Goal: Task Accomplishment & Management: Use online tool/utility

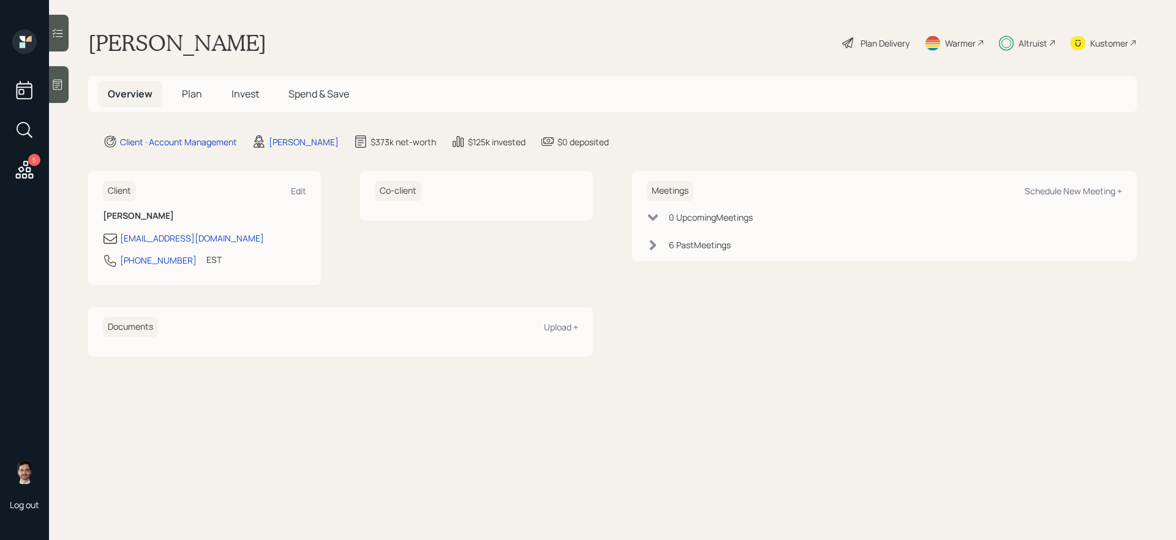
click at [197, 97] on span "Plan" at bounding box center [192, 93] width 20 height 13
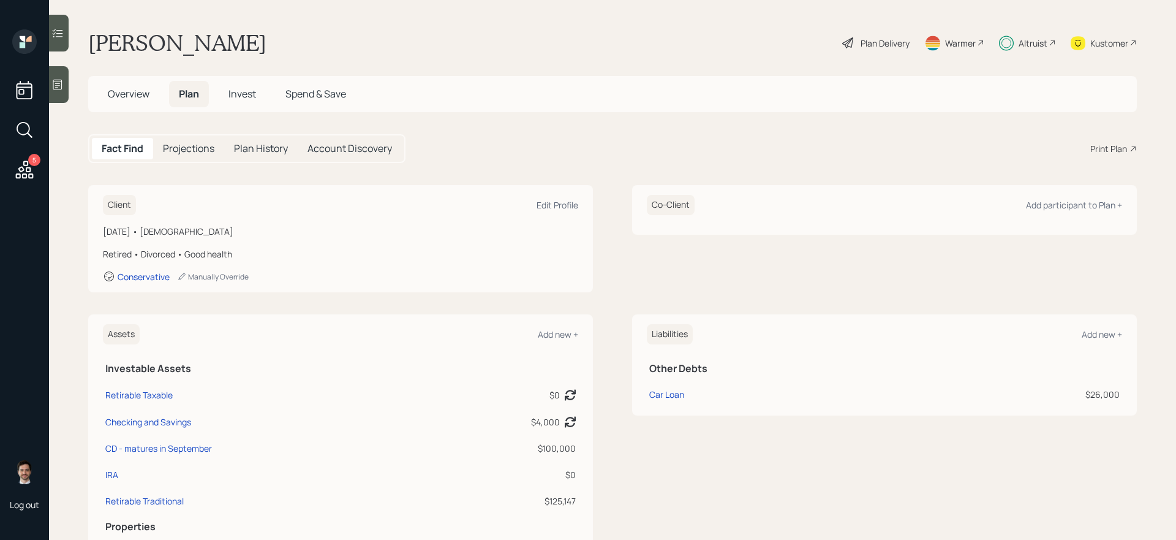
click at [881, 39] on div "Plan Delivery" at bounding box center [885, 43] width 49 height 13
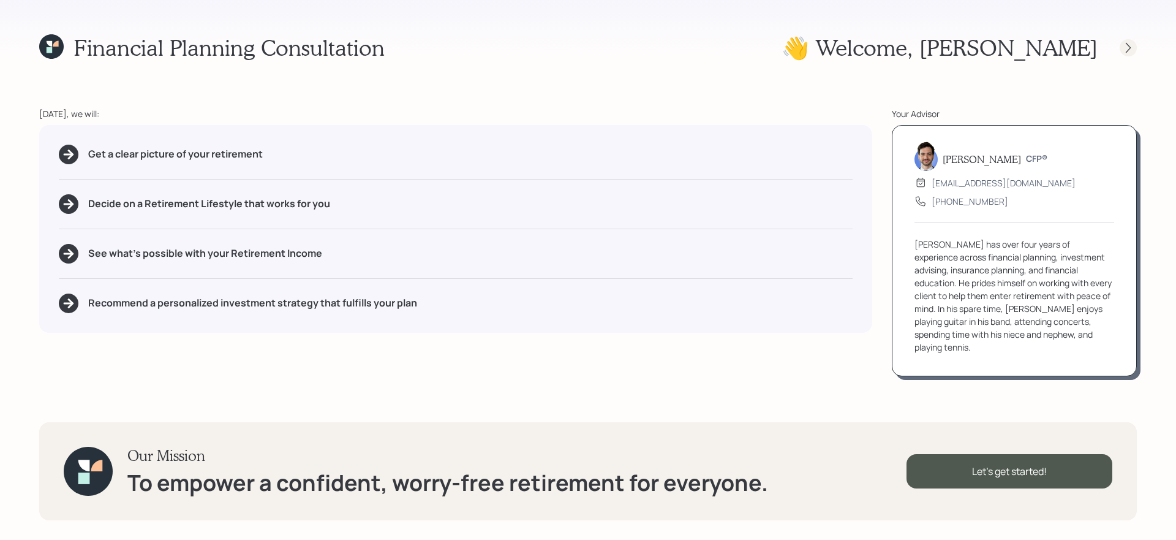
click at [1124, 45] on icon at bounding box center [1128, 48] width 12 height 12
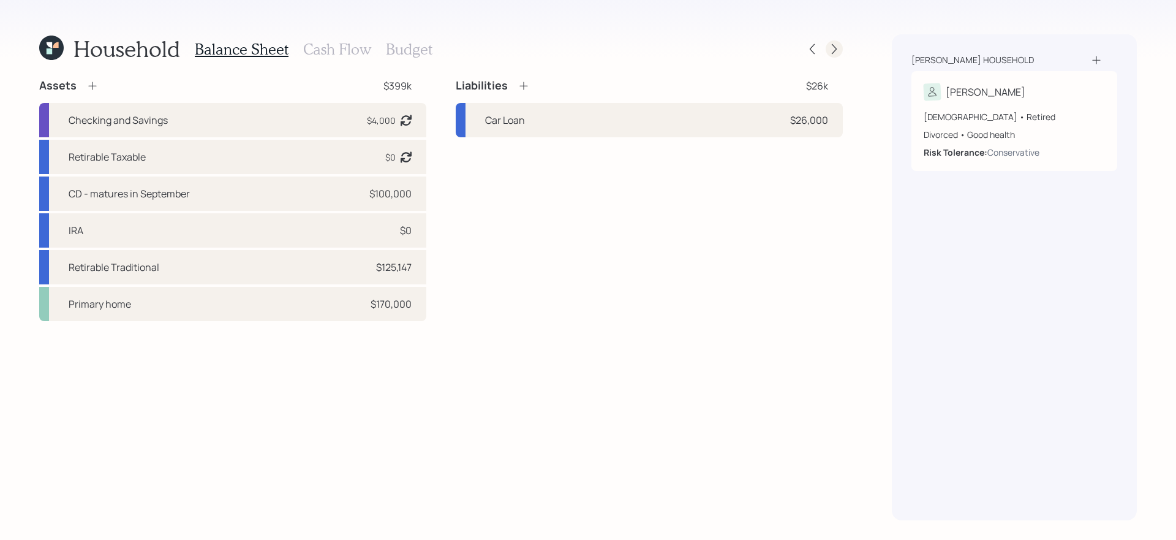
click at [831, 50] on icon at bounding box center [834, 49] width 12 height 12
